Goal: Use online tool/utility: Utilize a website feature to perform a specific function

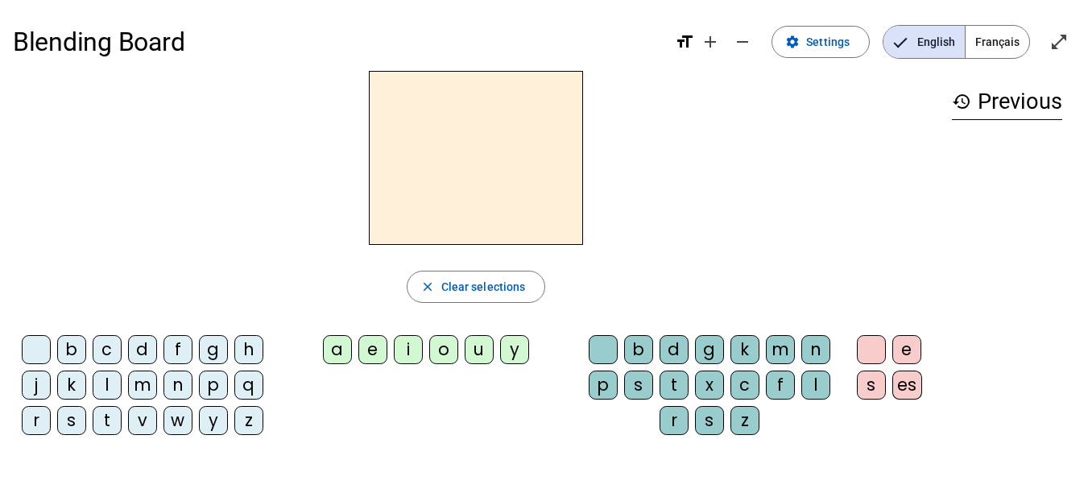
click at [141, 383] on div "m" at bounding box center [142, 384] width 29 height 29
click at [444, 342] on div "o" at bounding box center [443, 349] width 29 height 29
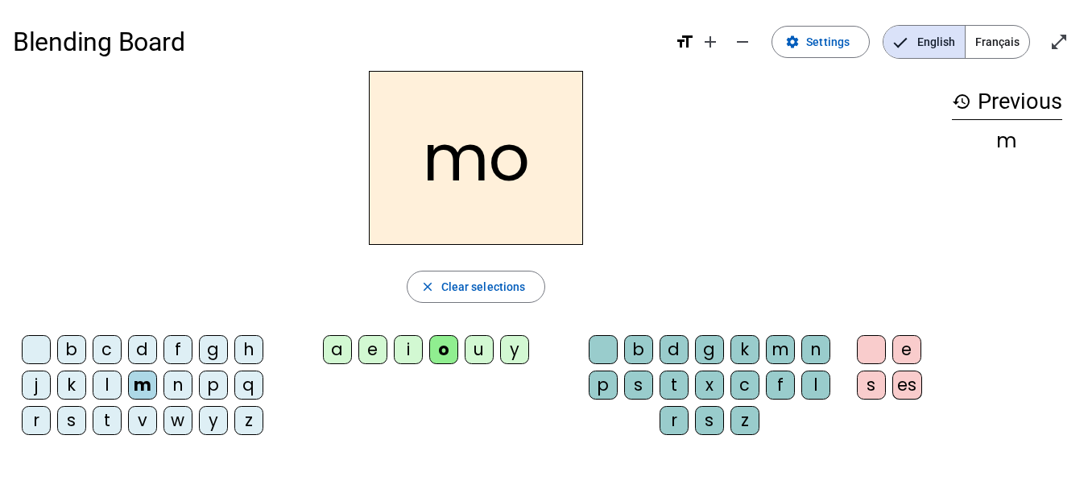
click at [606, 377] on div "p" at bounding box center [603, 384] width 29 height 29
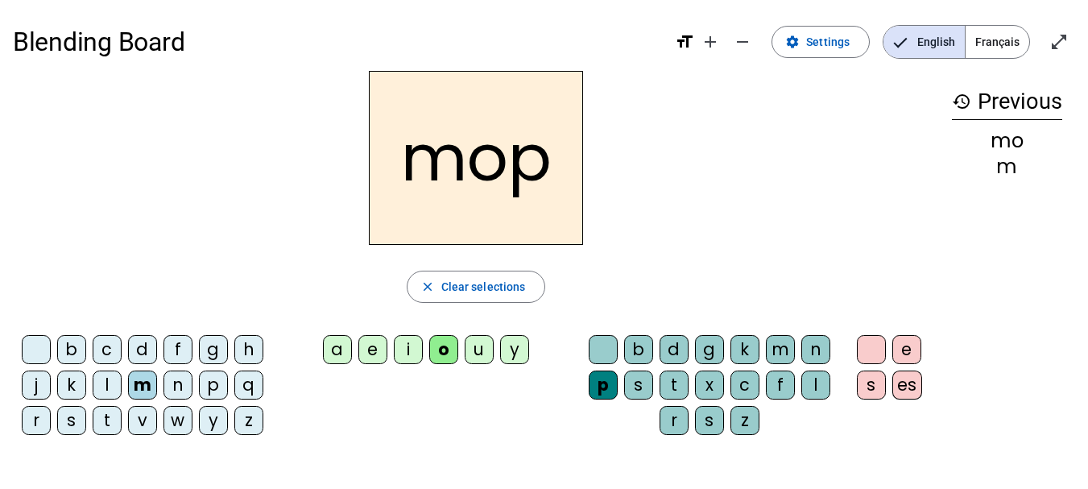
click at [106, 421] on div "t" at bounding box center [107, 420] width 29 height 29
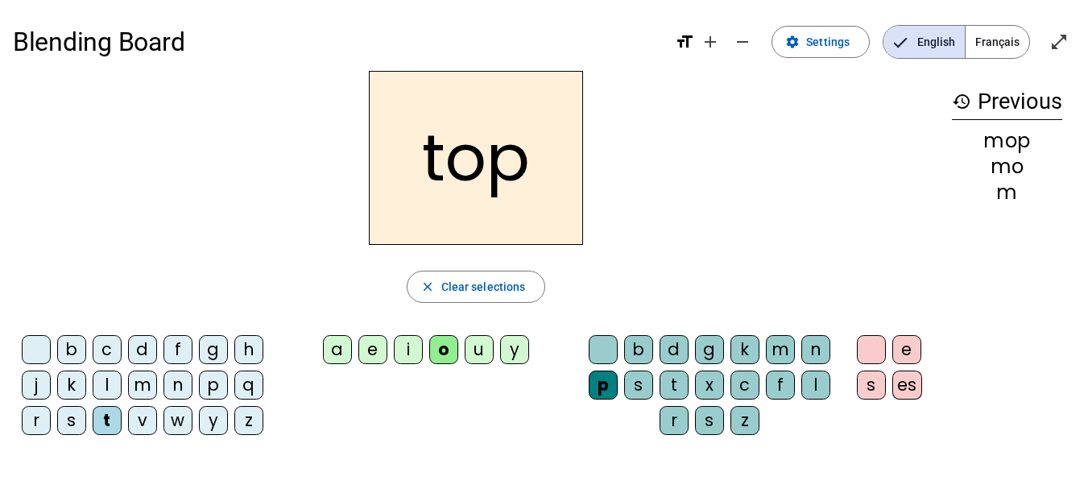
click at [339, 352] on div "a" at bounding box center [337, 349] width 29 height 29
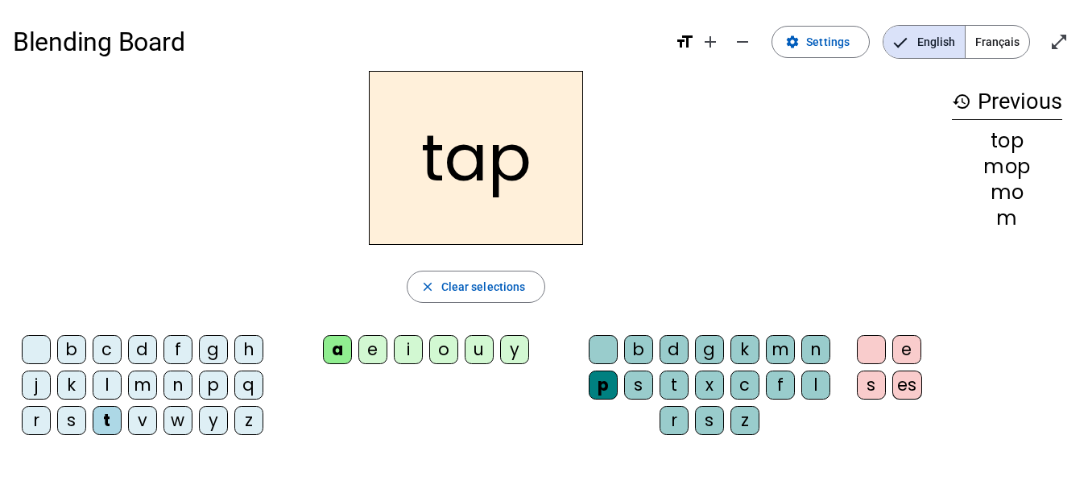
click at [791, 343] on div "m" at bounding box center [780, 349] width 29 height 29
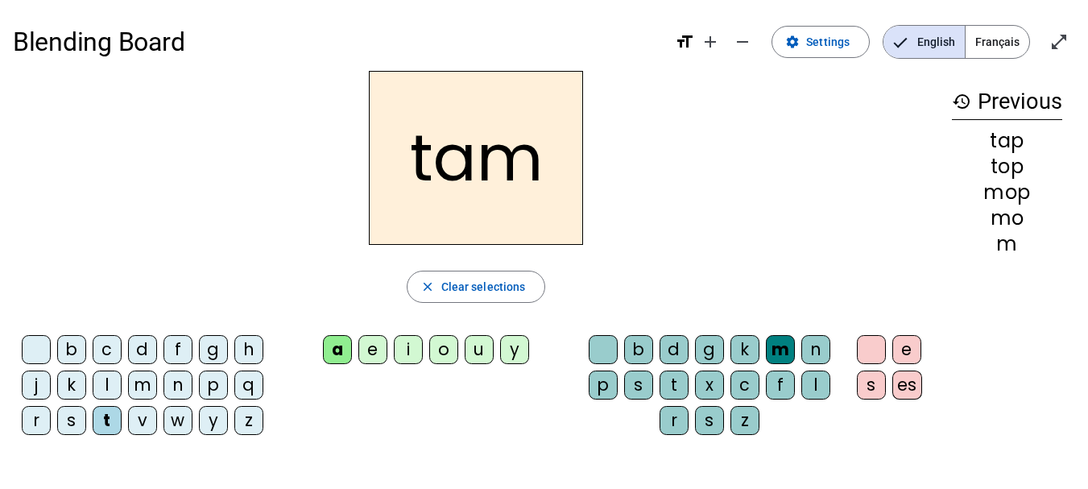
click at [602, 388] on div "p" at bounding box center [603, 384] width 29 height 29
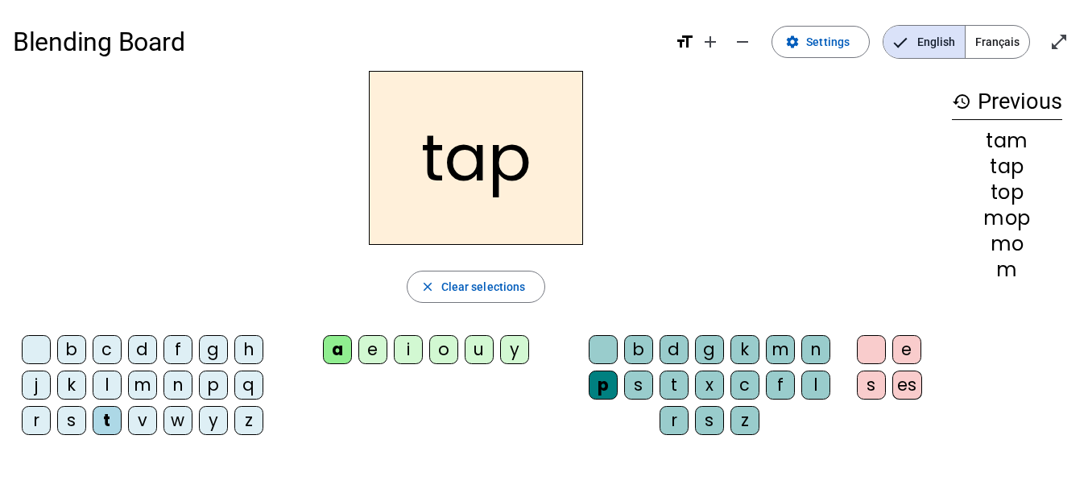
click at [143, 384] on div "m" at bounding box center [142, 384] width 29 height 29
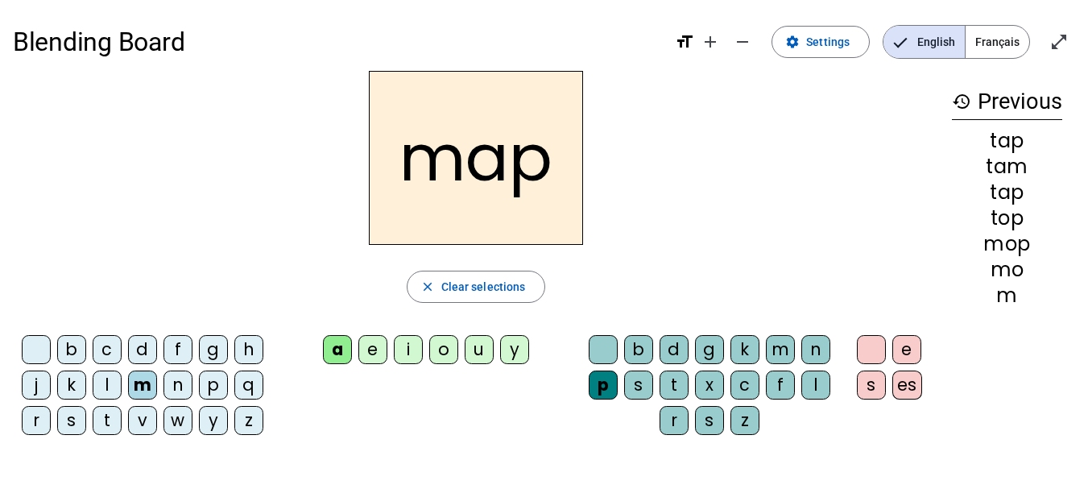
click at [670, 386] on div "t" at bounding box center [674, 384] width 29 height 29
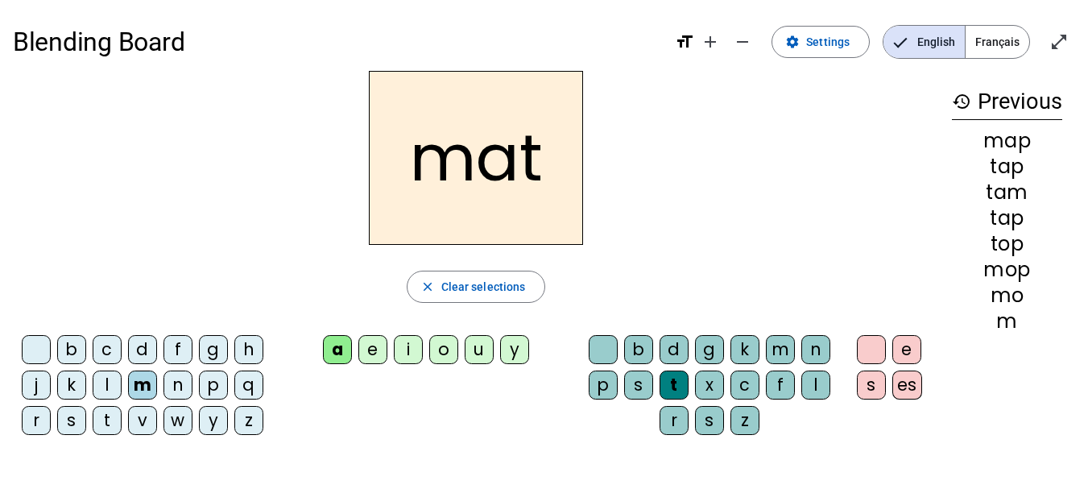
click at [185, 345] on div "f" at bounding box center [177, 349] width 29 height 29
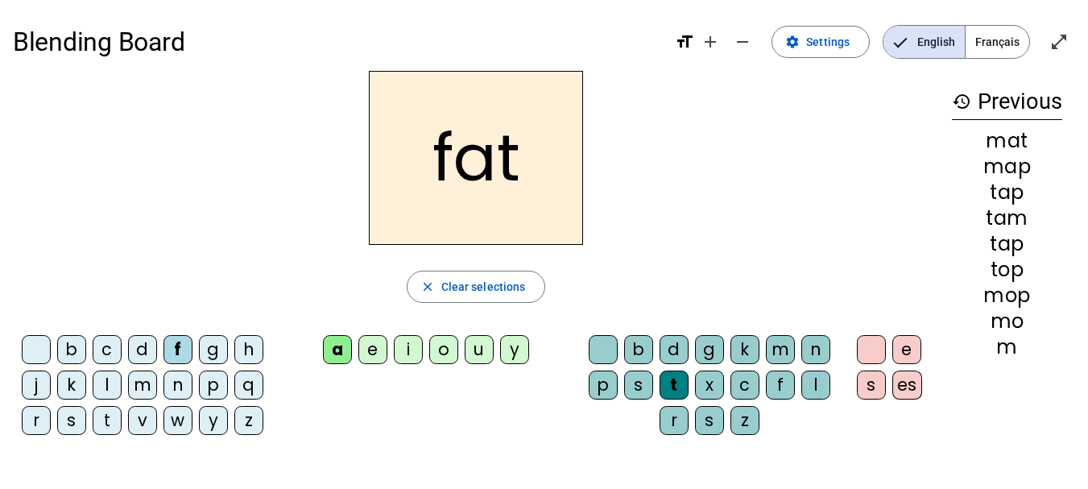
click at [73, 420] on div "s" at bounding box center [71, 420] width 29 height 29
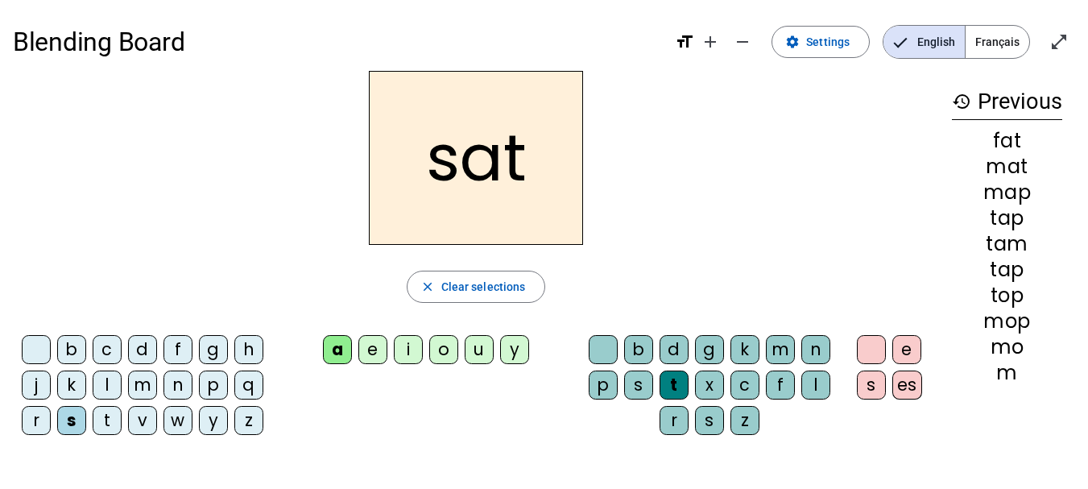
click at [213, 390] on div "p" at bounding box center [213, 384] width 29 height 29
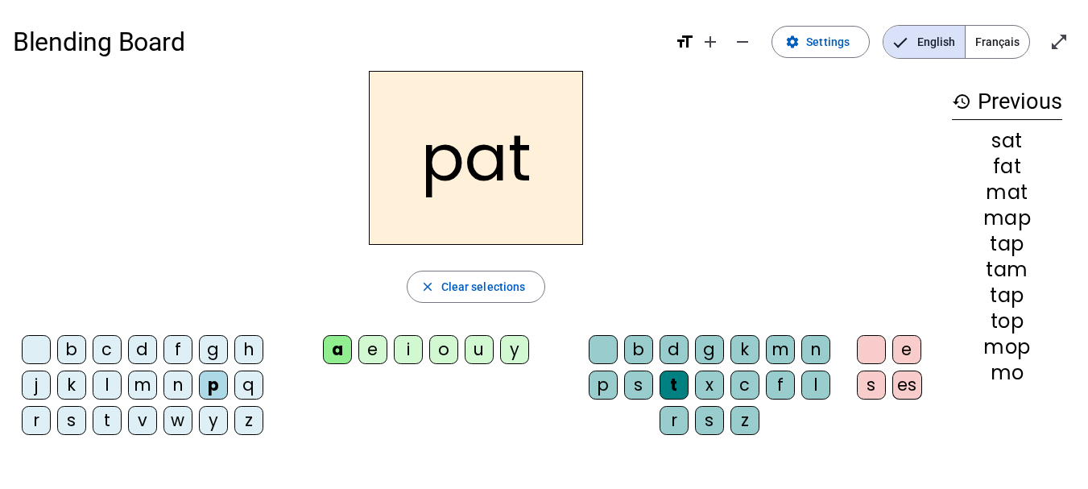
click at [452, 351] on div "o" at bounding box center [443, 349] width 29 height 29
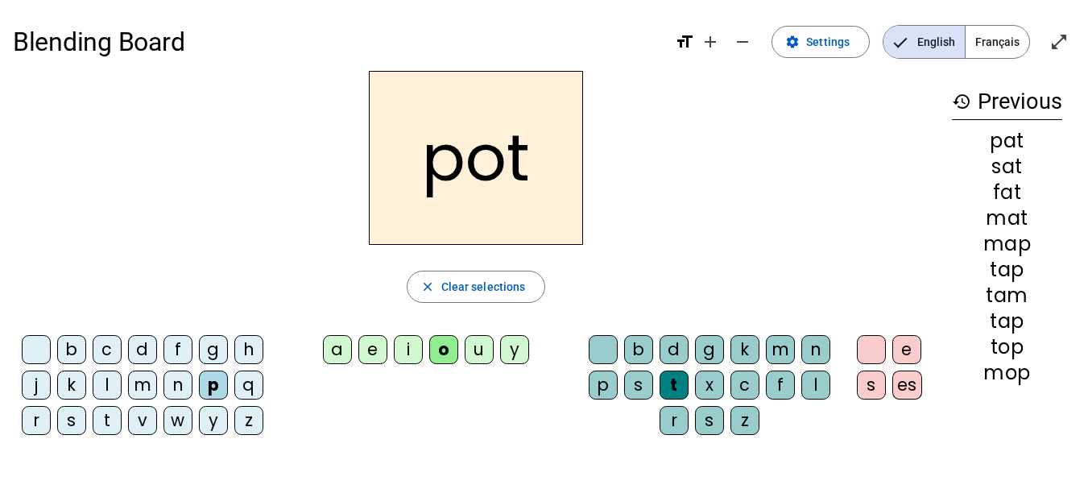
click at [172, 382] on div "n" at bounding box center [177, 384] width 29 height 29
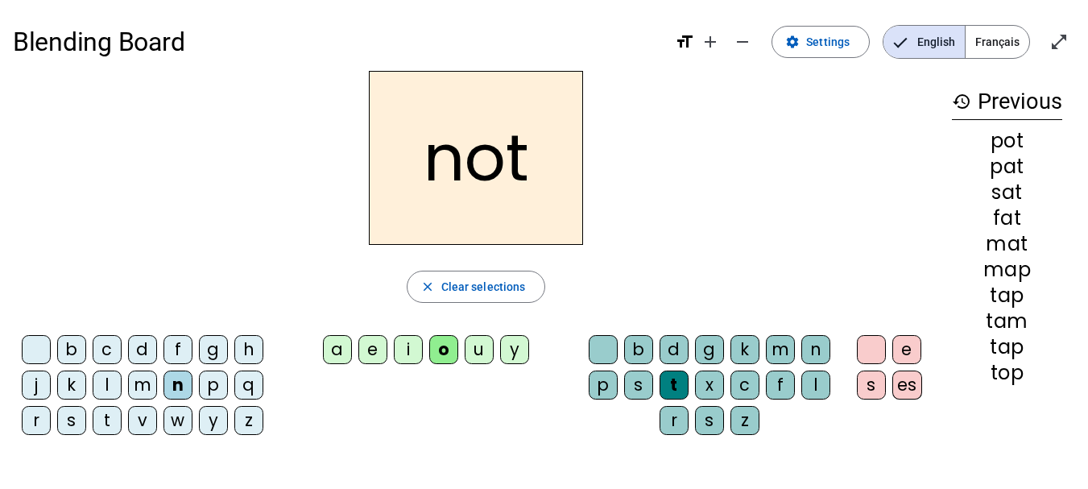
click at [603, 382] on div "p" at bounding box center [603, 384] width 29 height 29
